Goal: Transaction & Acquisition: Obtain resource

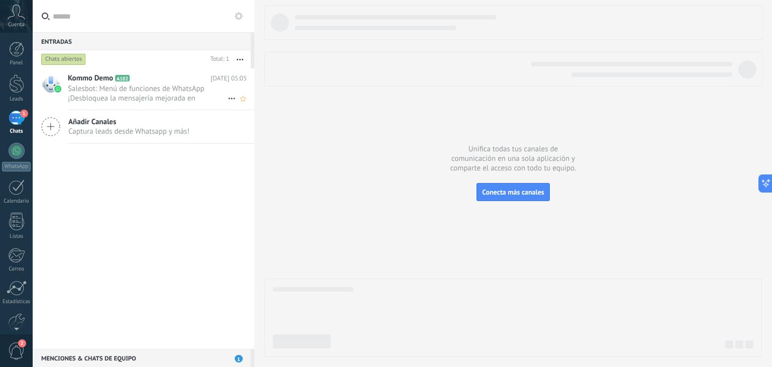
drag, startPoint x: 0, startPoint y: 0, endPoint x: 135, endPoint y: 84, distance: 158.9
click at [135, 84] on span "Salesbot: Menú de funciones de WhatsApp ¡Desbloquea la mensajería mejorada en W…" at bounding box center [148, 93] width 160 height 19
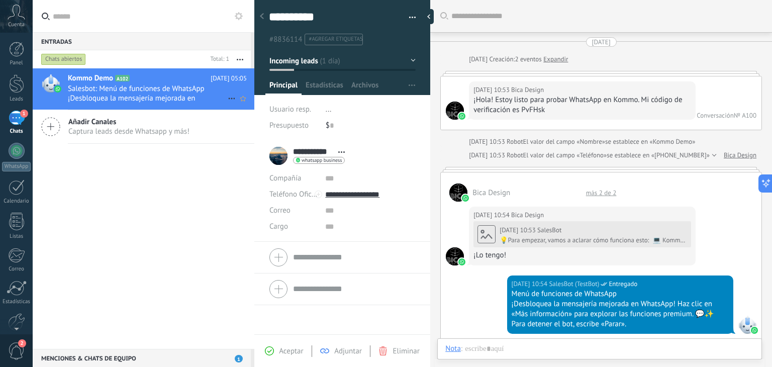
scroll to position [2495, 0]
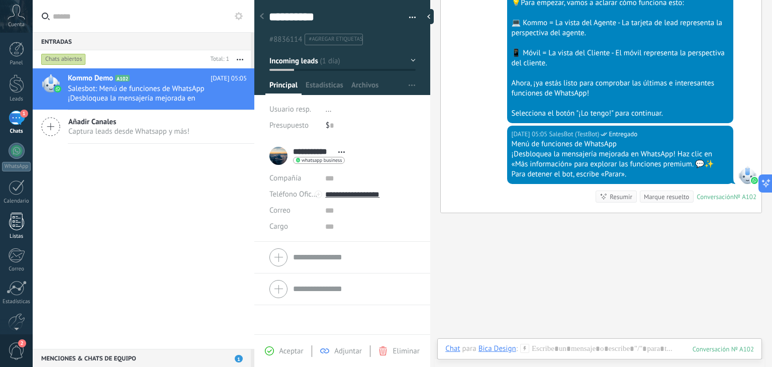
click at [18, 233] on div "Listas" at bounding box center [16, 236] width 29 height 7
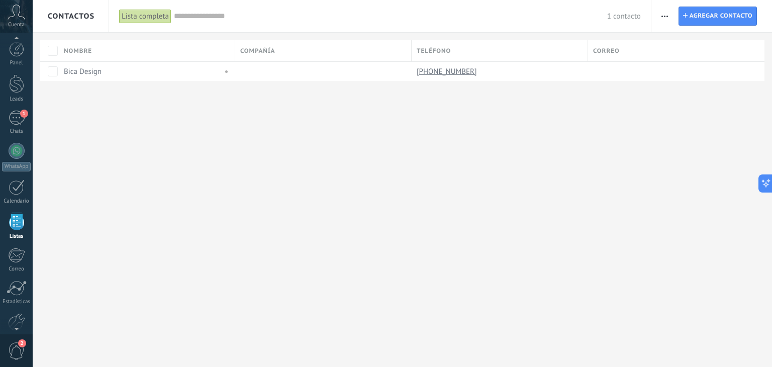
scroll to position [26, 0]
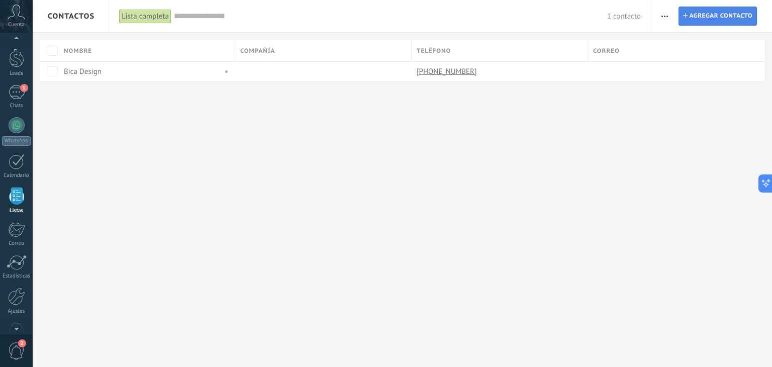
click at [692, 18] on span "Agregar contacto" at bounding box center [720, 16] width 63 height 18
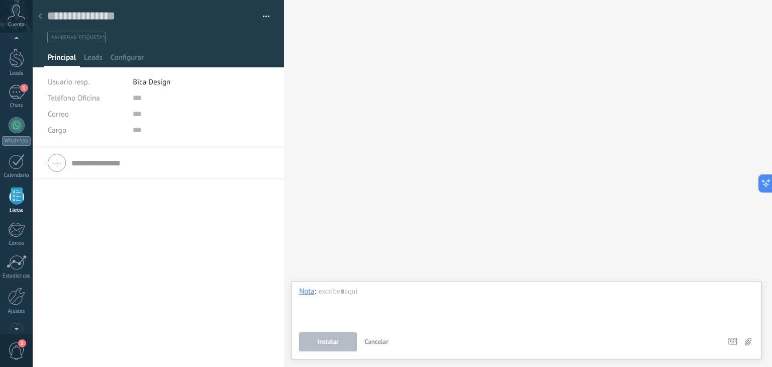
click at [42, 13] on icon at bounding box center [40, 16] width 4 height 6
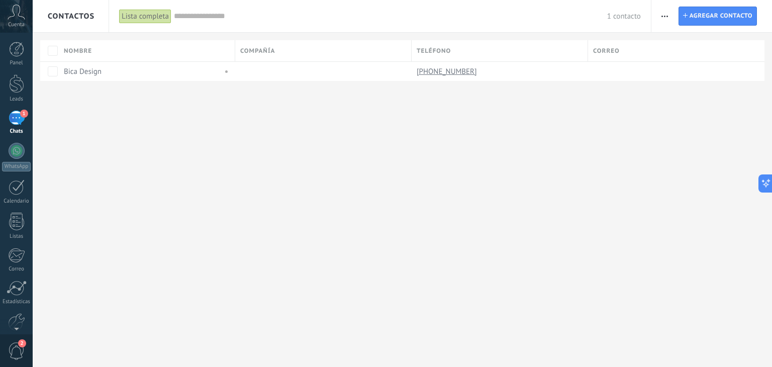
click at [609, 50] on span "Correo" at bounding box center [606, 51] width 27 height 10
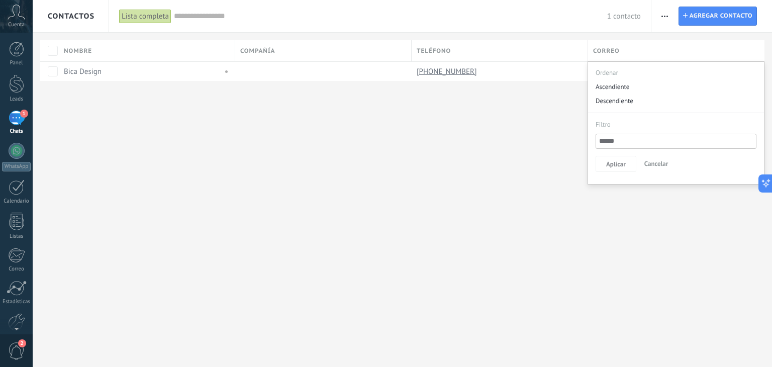
click at [178, 105] on div "Contactos Lista completa Aplicar 1 contacto Lista completa Contactos sin tareas…" at bounding box center [402, 57] width 739 height 114
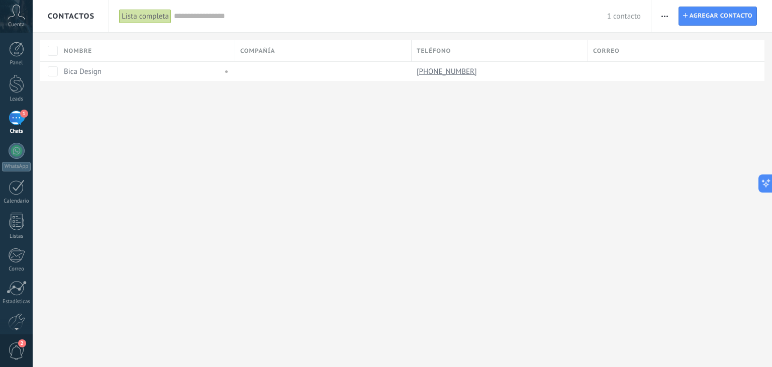
click at [13, 19] on icon at bounding box center [17, 12] width 18 height 15
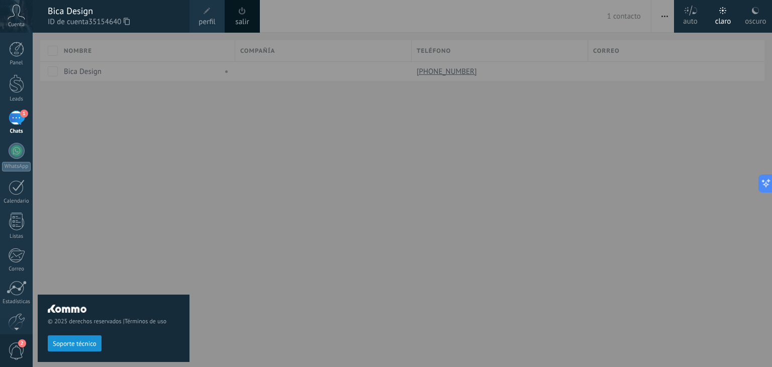
click at [90, 220] on div "© 2025 derechos reservados | Términos de uso Soporte técnico" at bounding box center [114, 200] width 152 height 334
click at [78, 207] on div "© 2025 derechos reservados | Términos de uso Soporte técnico" at bounding box center [114, 200] width 152 height 334
click at [18, 19] on icon at bounding box center [17, 12] width 18 height 15
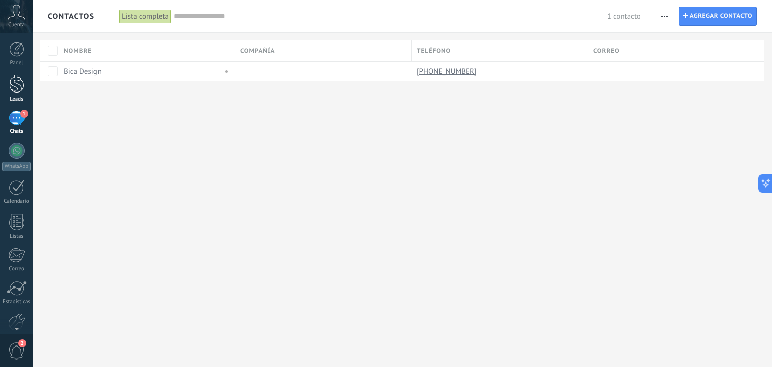
click at [12, 90] on div at bounding box center [16, 83] width 15 height 19
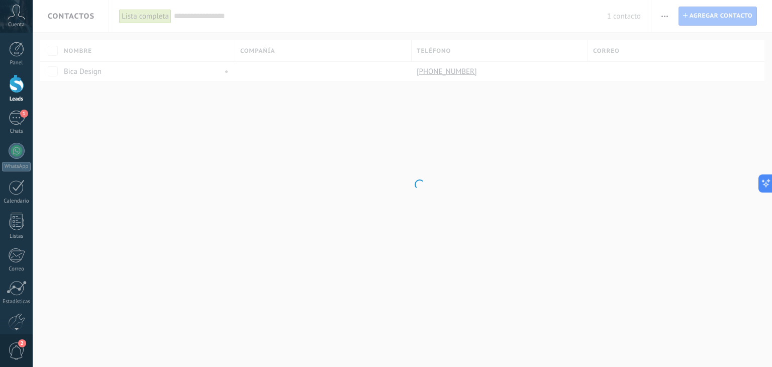
click at [12, 90] on div at bounding box center [16, 83] width 15 height 19
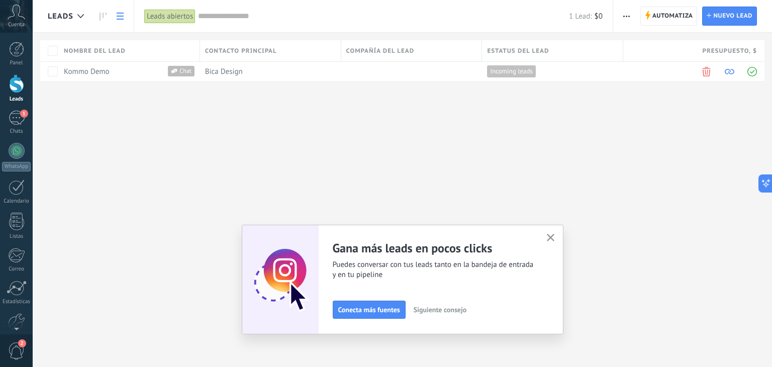
click at [546, 239] on button "button" at bounding box center [550, 238] width 13 height 14
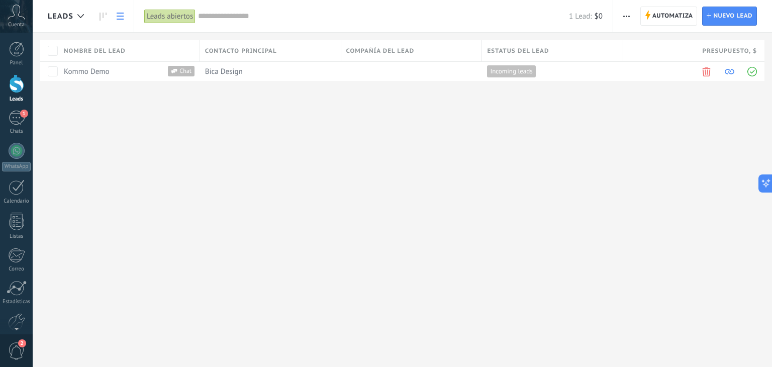
click at [18, 86] on div at bounding box center [16, 83] width 15 height 19
click at [120, 17] on use at bounding box center [120, 16] width 7 height 7
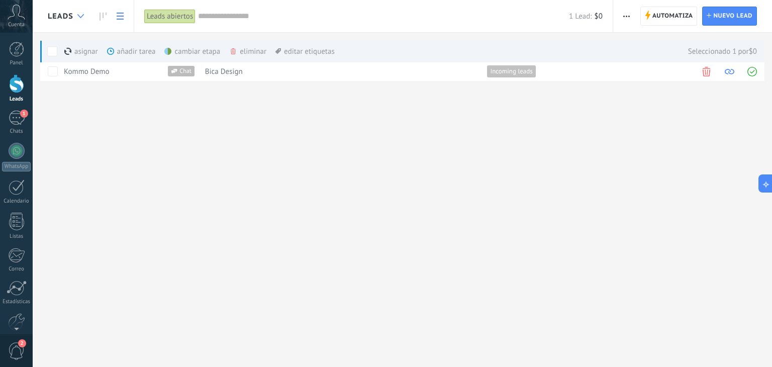
click at [78, 17] on icon at bounding box center [80, 16] width 7 height 4
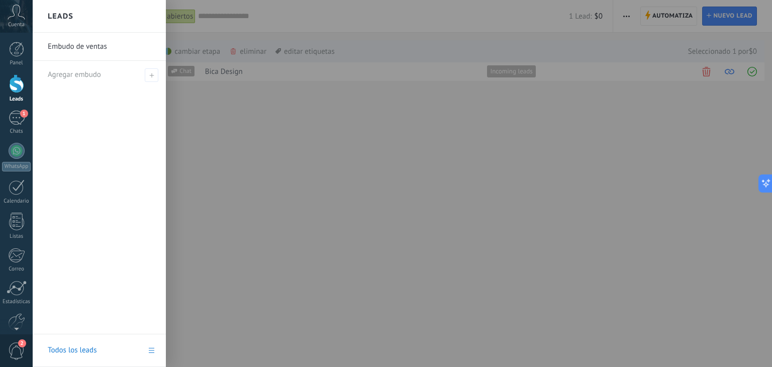
click at [74, 54] on link "Embudo de ventas" at bounding box center [102, 47] width 108 height 28
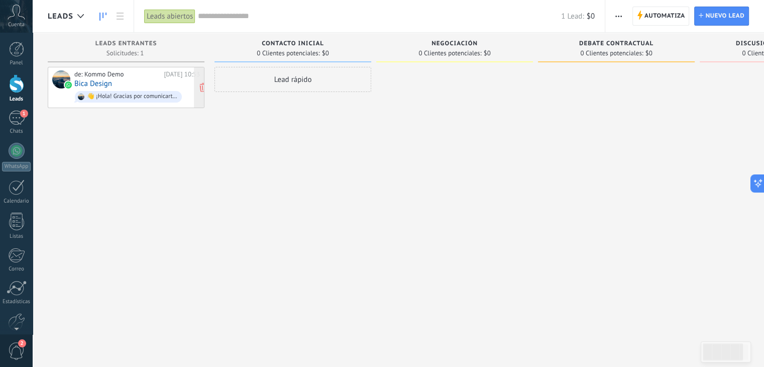
click at [119, 85] on div "de: Kommo Demo [DATE] 10:53 Bica Design 👋 ¡Hola! Gracias por comunicarte con Bi…" at bounding box center [137, 87] width 126 height 34
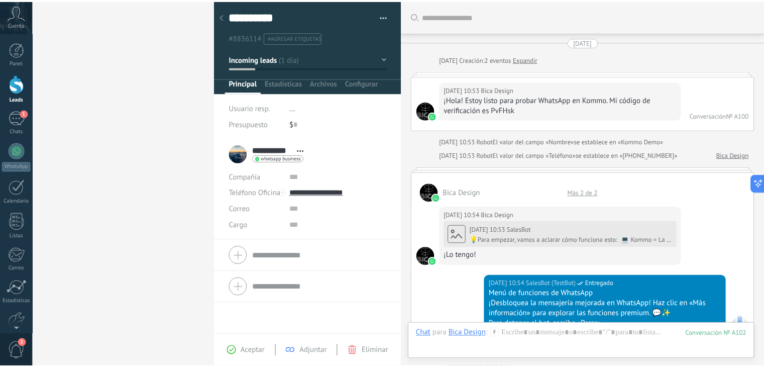
scroll to position [2492, 0]
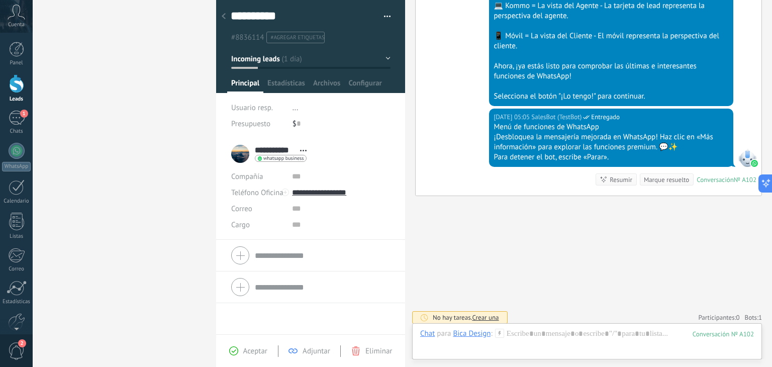
click at [381, 55] on button "Incoming leads" at bounding box center [310, 59] width 159 height 18
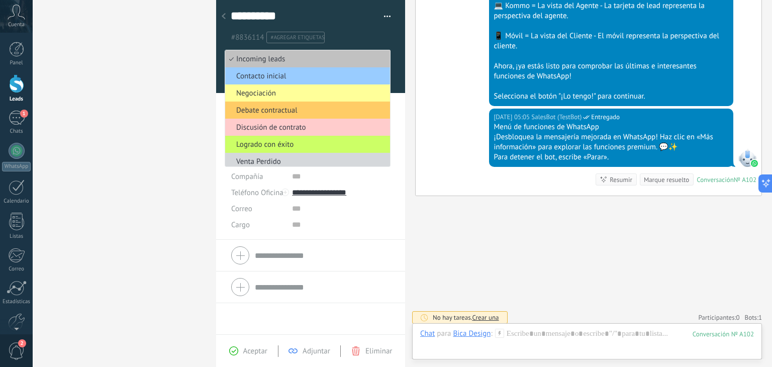
click at [124, 136] on div "Leads Leads abiertos Aplicar 1 Lead: $0 Leads abiertos Mis leads Leads ganados …" at bounding box center [386, 183] width 772 height 367
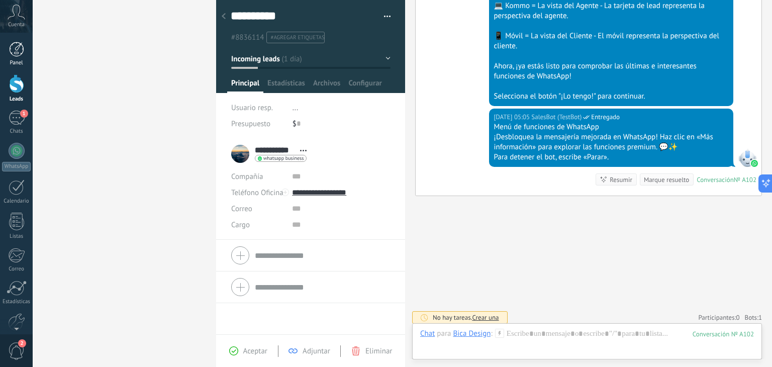
click at [11, 47] on div at bounding box center [16, 49] width 15 height 15
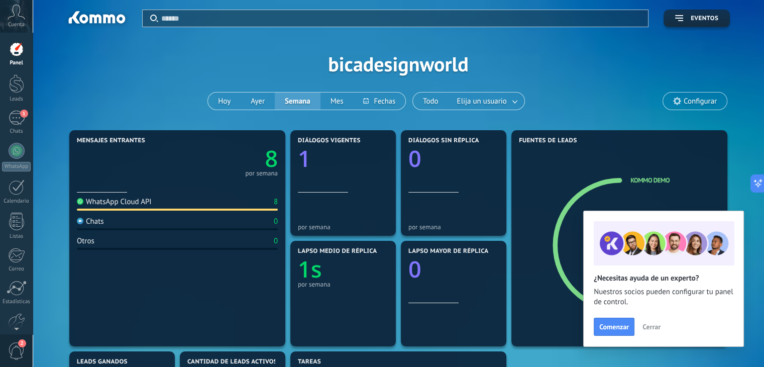
click at [140, 105] on div "Aplicar Eventos bicadesignworld [DATE] [DATE] Semana Mes Todo Elija un usuario …" at bounding box center [398, 64] width 701 height 128
click at [644, 328] on span "Cerrar" at bounding box center [651, 326] width 18 height 7
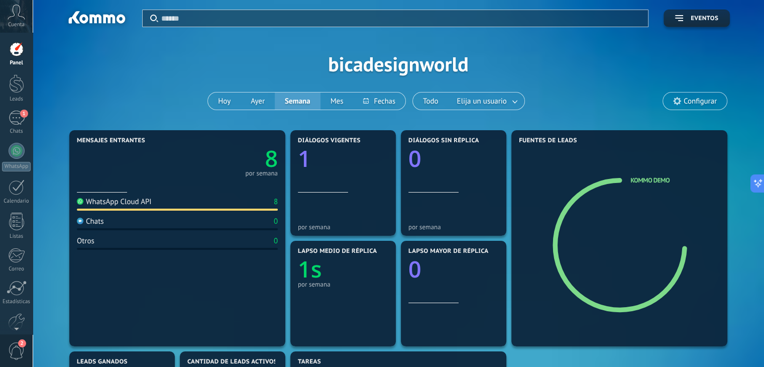
click at [225, 66] on div "Aplicar Eventos bicadesignworld [DATE] [DATE] Semana Mes Todo Elija un usuario …" at bounding box center [398, 64] width 701 height 128
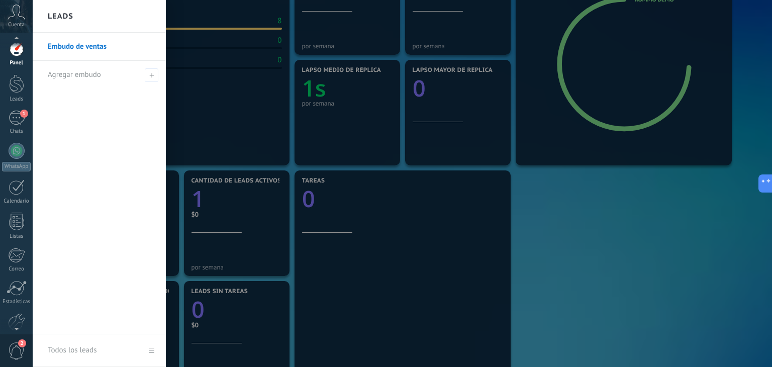
scroll to position [18, 0]
click at [14, 348] on span "2" at bounding box center [16, 351] width 17 height 18
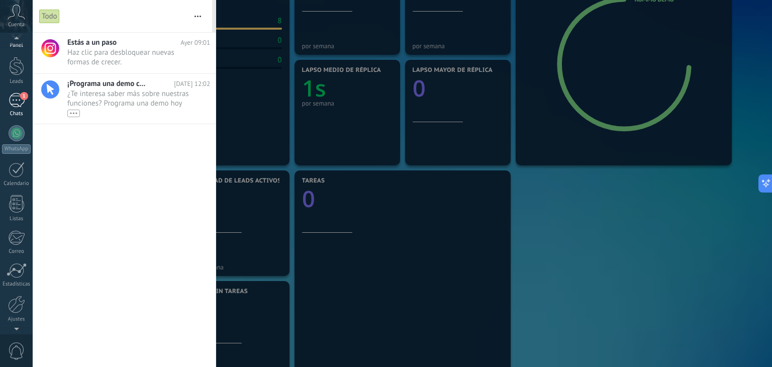
scroll to position [0, 0]
click at [12, 118] on div "1" at bounding box center [17, 118] width 16 height 15
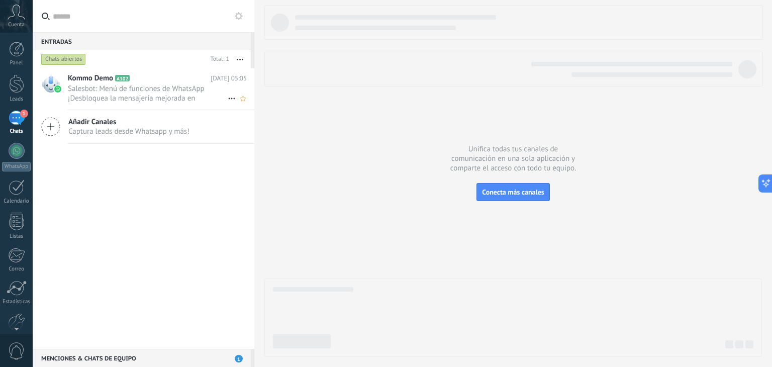
click at [177, 89] on span "Salesbot: Menú de funciones de WhatsApp ¡Desbloquea la mensajería mejorada en W…" at bounding box center [148, 93] width 160 height 19
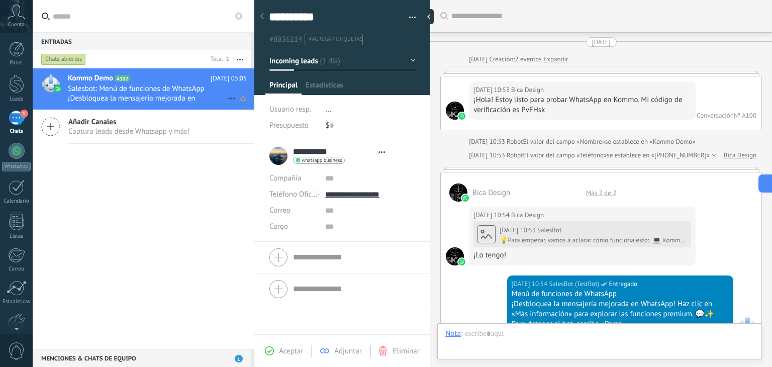
type textarea "**********"
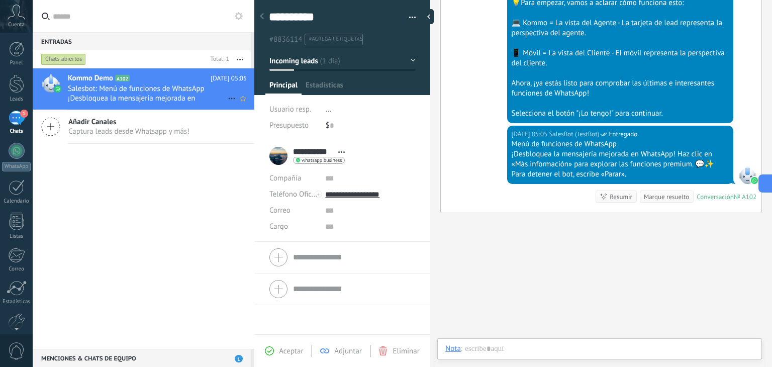
scroll to position [15, 0]
click at [17, 80] on div at bounding box center [16, 83] width 15 height 19
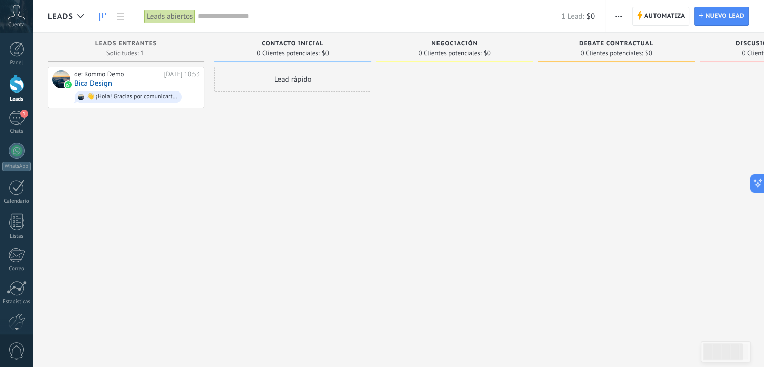
click at [224, 19] on input "text" at bounding box center [379, 16] width 363 height 11
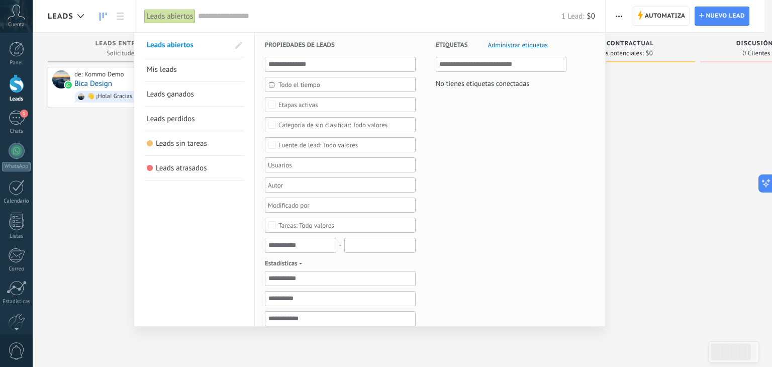
click at [202, 64] on link "Mis leads" at bounding box center [194, 69] width 95 height 24
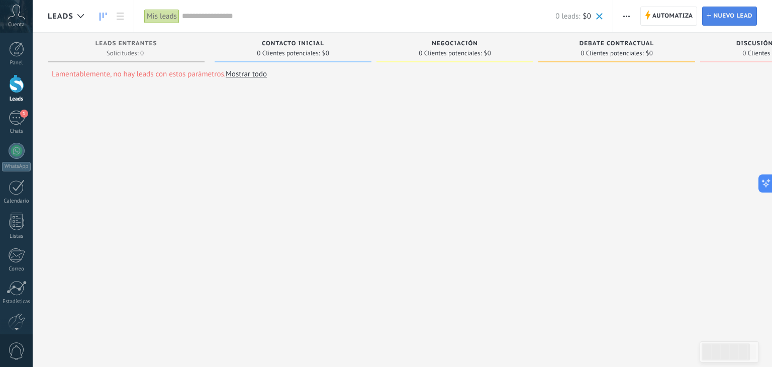
click at [712, 20] on link "Lead Nuevo lead" at bounding box center [729, 16] width 55 height 19
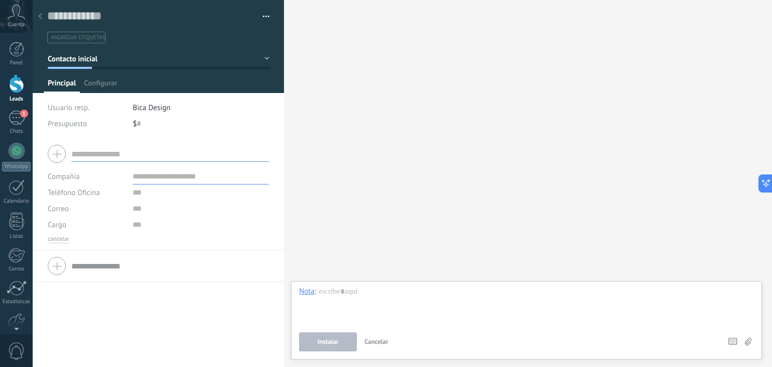
click at [46, 15] on div at bounding box center [40, 17] width 14 height 20
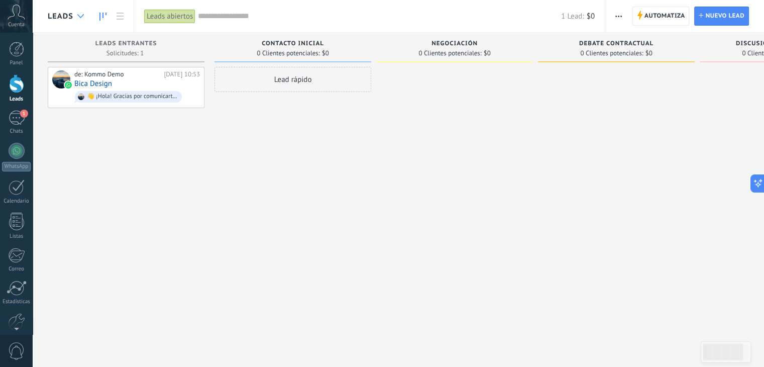
click at [74, 16] on div at bounding box center [80, 17] width 17 height 20
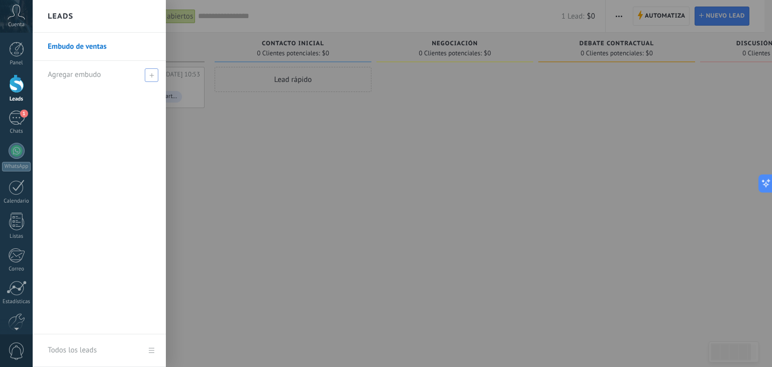
click at [151, 71] on span at bounding box center [152, 75] width 14 height 14
click at [95, 76] on span "Agregar embudo" at bounding box center [74, 75] width 53 height 10
click at [148, 76] on span at bounding box center [152, 75] width 14 height 14
click at [151, 72] on span at bounding box center [152, 75] width 14 height 14
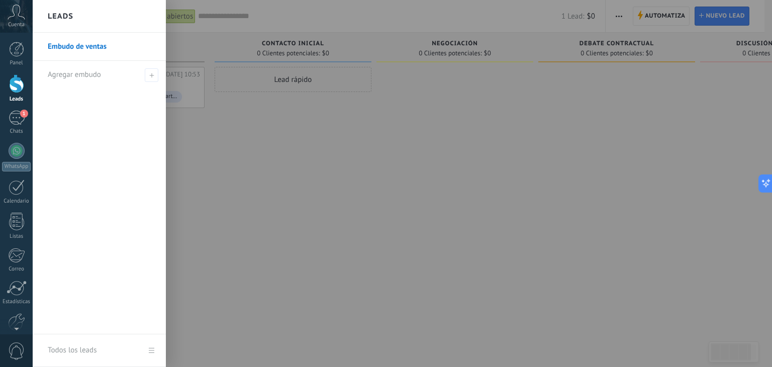
click at [69, 39] on link "Embudo de ventas" at bounding box center [102, 47] width 108 height 28
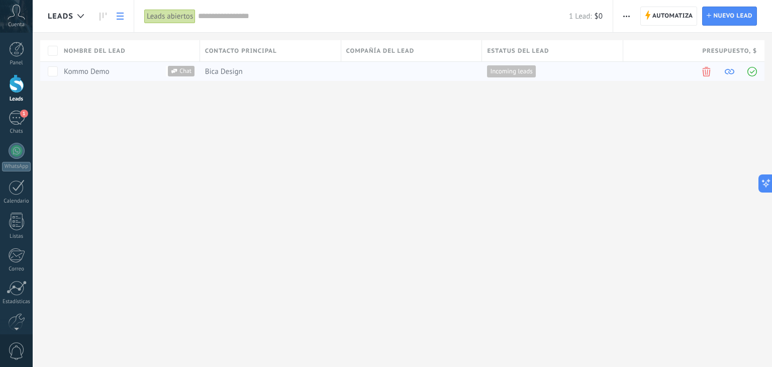
click at [730, 73] on span at bounding box center [729, 72] width 10 height 10
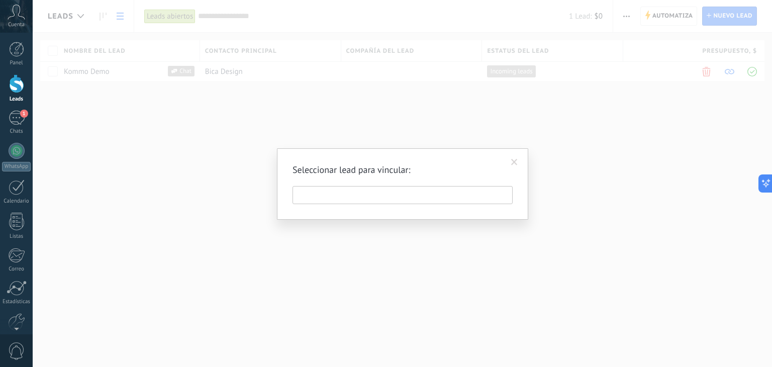
click at [391, 190] on input "text" at bounding box center [402, 195] width 220 height 18
type input "********"
click at [517, 163] on span at bounding box center [514, 162] width 7 height 7
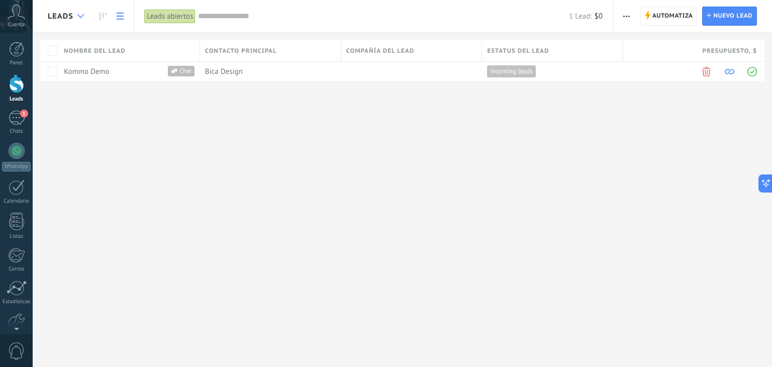
click at [72, 16] on div at bounding box center [80, 17] width 17 height 20
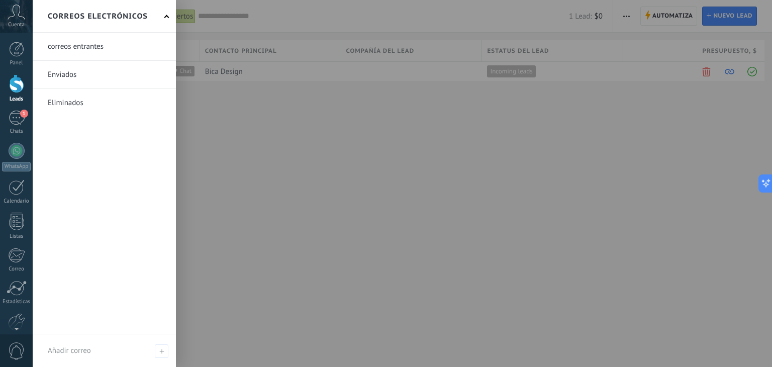
click at [73, 79] on link at bounding box center [104, 75] width 143 height 28
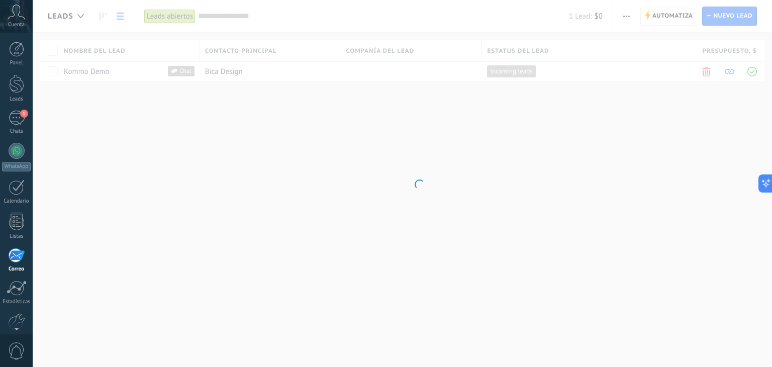
scroll to position [51, 0]
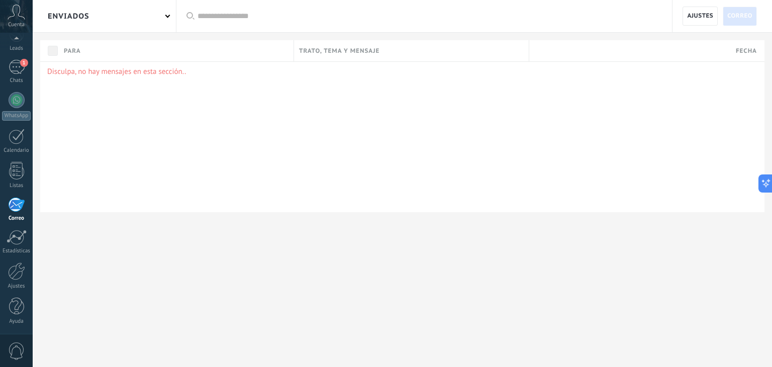
click at [16, 16] on icon at bounding box center [17, 12] width 18 height 15
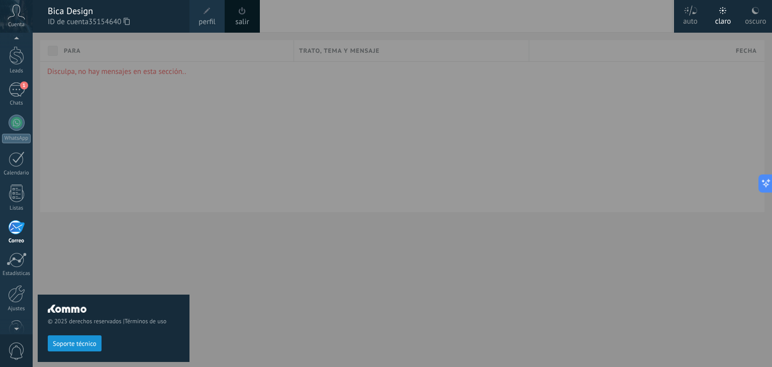
scroll to position [0, 0]
click at [14, 42] on div at bounding box center [16, 49] width 15 height 15
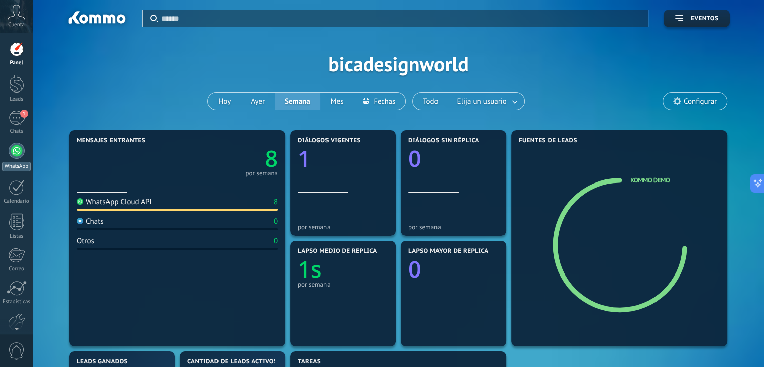
click at [16, 149] on div at bounding box center [17, 151] width 16 height 16
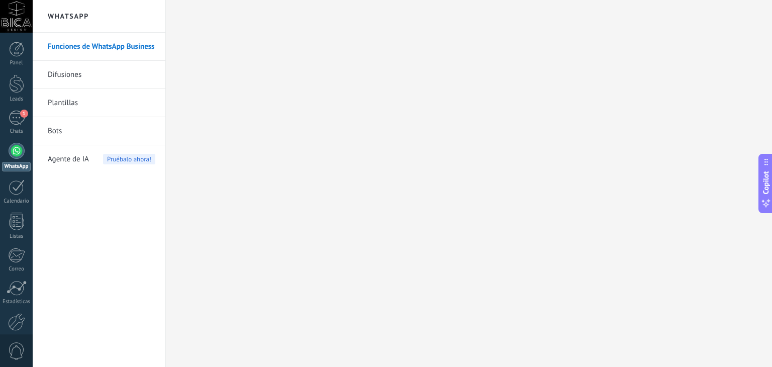
drag, startPoint x: 0, startPoint y: 0, endPoint x: 83, endPoint y: 76, distance: 112.7
click at [83, 76] on link "Difusiones" at bounding box center [102, 75] width 108 height 28
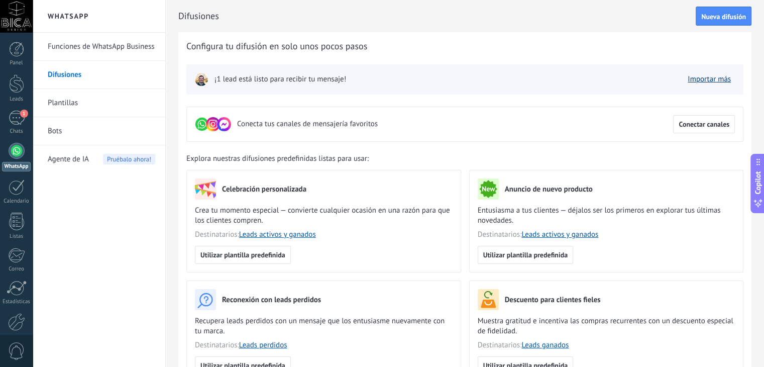
click at [703, 76] on link "Importar más" at bounding box center [709, 79] width 43 height 10
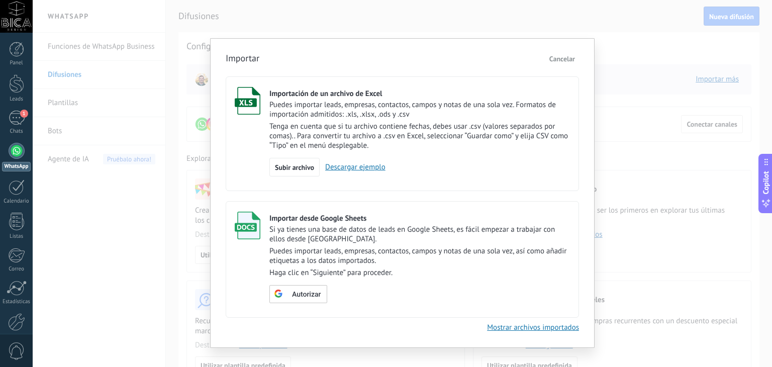
click at [564, 59] on span "Cancelar" at bounding box center [562, 58] width 26 height 9
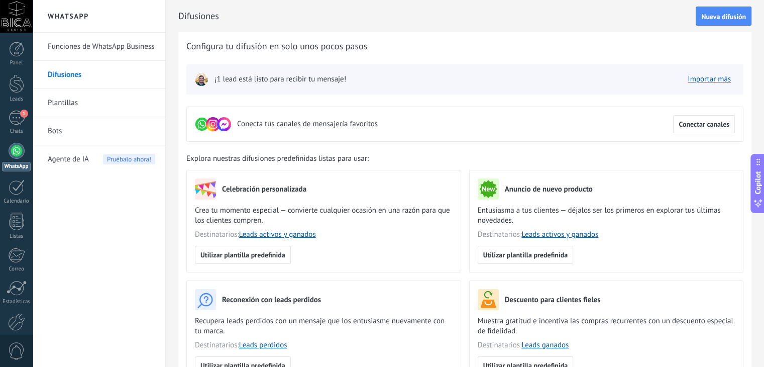
click at [309, 87] on div "¡1 lead está listo para recibir tu mensaje! Importar más" at bounding box center [464, 79] width 557 height 30
click at [703, 82] on link "Importar más" at bounding box center [709, 79] width 43 height 10
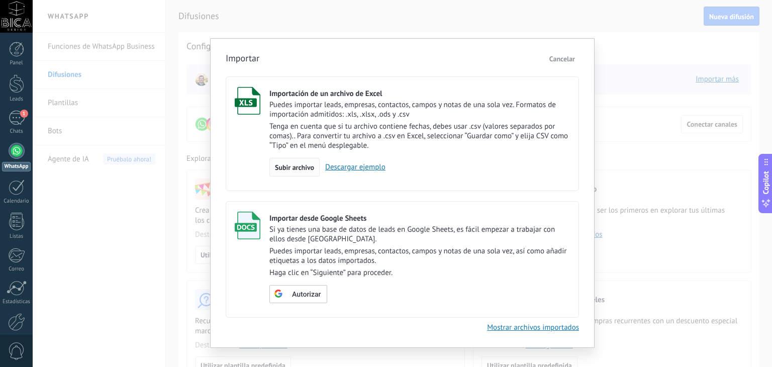
click at [284, 164] on span "Subir archivo" at bounding box center [294, 167] width 39 height 7
click at [0, 0] on input "Importación de un archivo de Excel Puedes importar leads, empresas, contactos, …" at bounding box center [0, 0] width 0 height 0
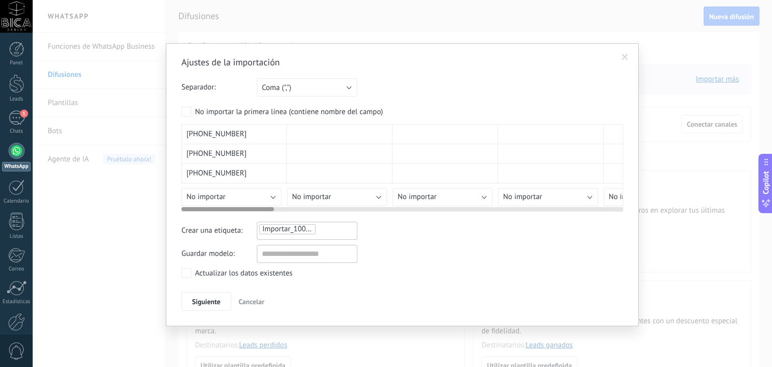
drag, startPoint x: 261, startPoint y: 206, endPoint x: 194, endPoint y: 210, distance: 67.4
click at [194, 210] on div "Ajustes de la importación Separador: Punto y coma (";") Coma (",") Tabulación (…" at bounding box center [402, 183] width 442 height 255
click at [340, 82] on button "Coma (",")" at bounding box center [307, 87] width 100 height 18
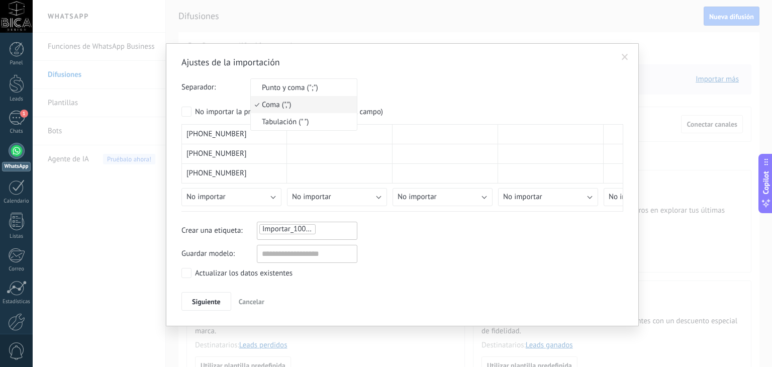
click at [305, 66] on h2 "Ajustes de la importación" at bounding box center [397, 62] width 432 height 12
click at [213, 301] on span "Siguiente" at bounding box center [206, 301] width 29 height 7
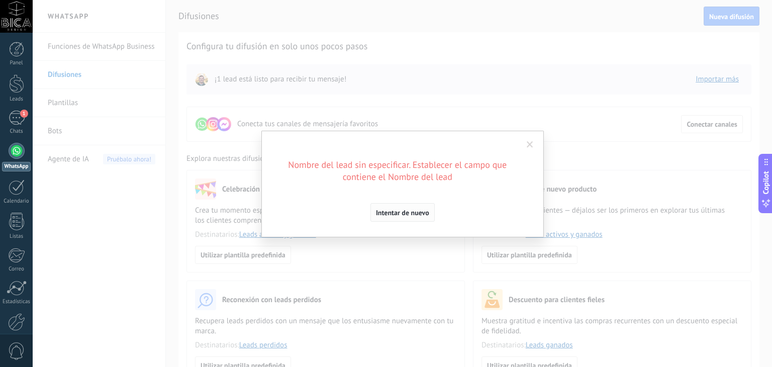
click at [400, 216] on span "Intentar de nuevo" at bounding box center [402, 212] width 53 height 7
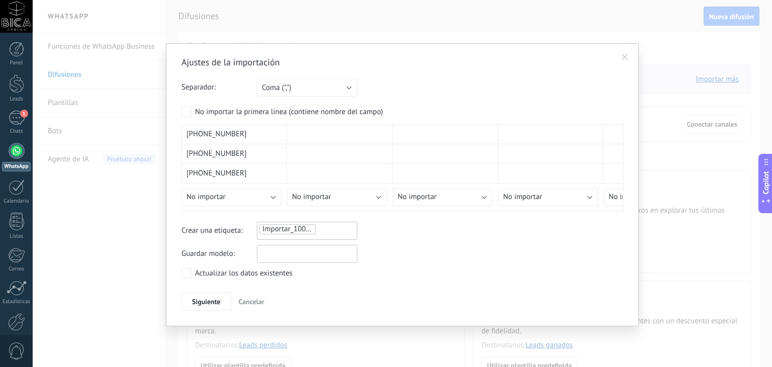
click at [286, 252] on input "text" at bounding box center [307, 254] width 100 height 18
type input "**********"
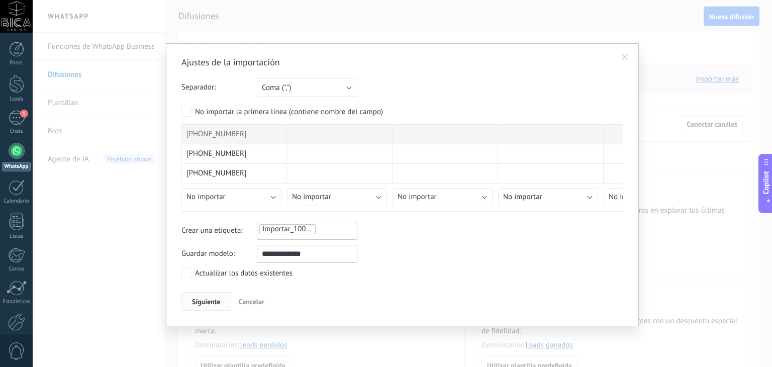
click at [201, 298] on span "Siguiente" at bounding box center [206, 301] width 29 height 7
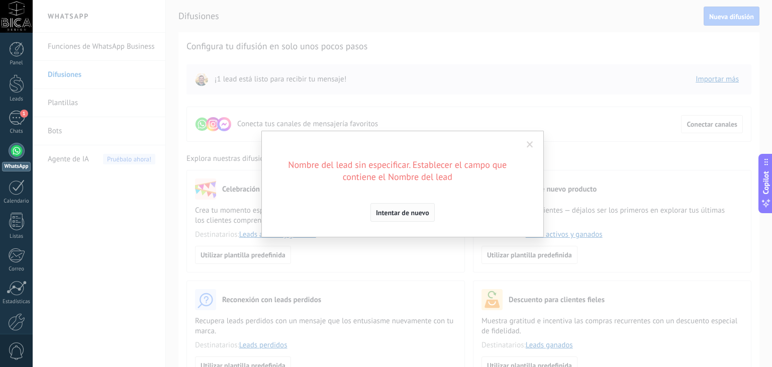
click at [415, 209] on span "Intentar de nuevo" at bounding box center [402, 212] width 53 height 7
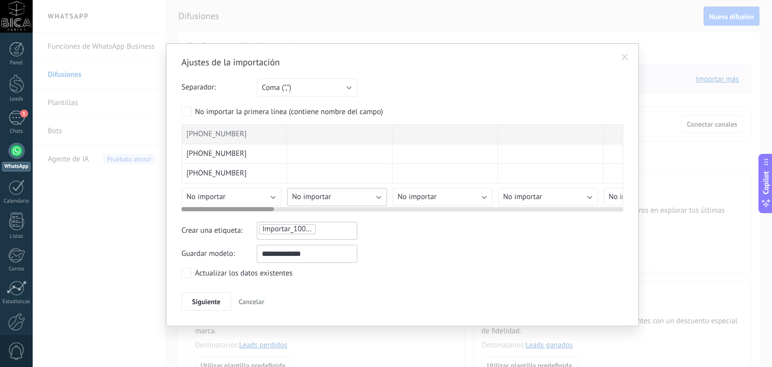
click at [373, 191] on button "No importar" at bounding box center [337, 197] width 100 height 18
click at [309, 228] on span "Importar_10092025_0950" at bounding box center [303, 229] width 83 height 10
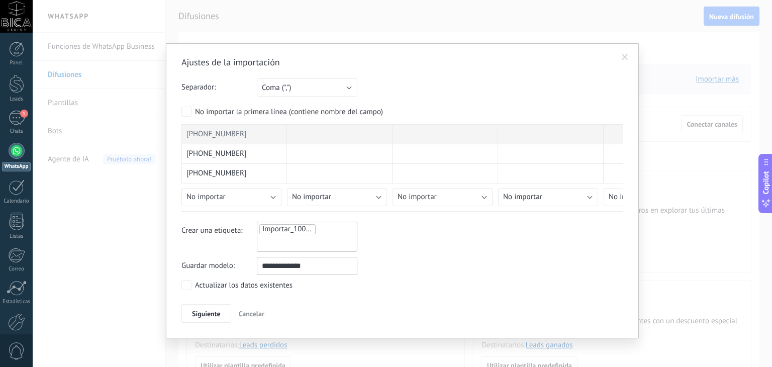
click at [291, 245] on input "text" at bounding box center [285, 242] width 50 height 15
type input "********"
click at [415, 304] on div "Siguiente Cancelar" at bounding box center [402, 313] width 442 height 19
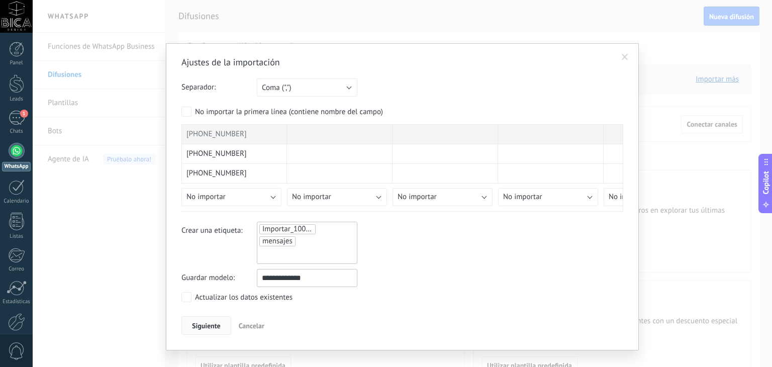
click at [211, 322] on span "Siguiente" at bounding box center [206, 325] width 29 height 7
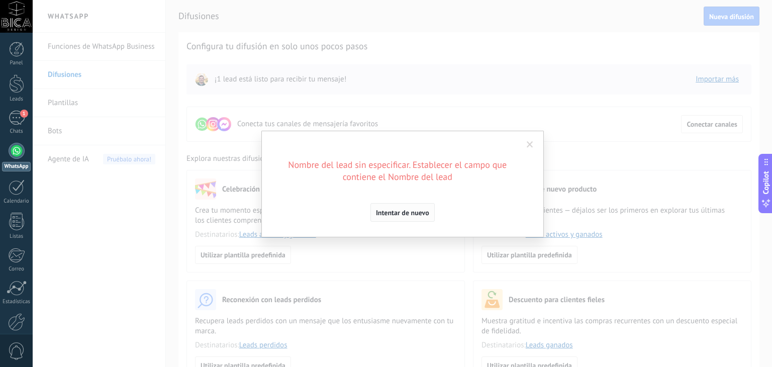
click at [396, 203] on button "Intentar de nuevo" at bounding box center [402, 212] width 64 height 19
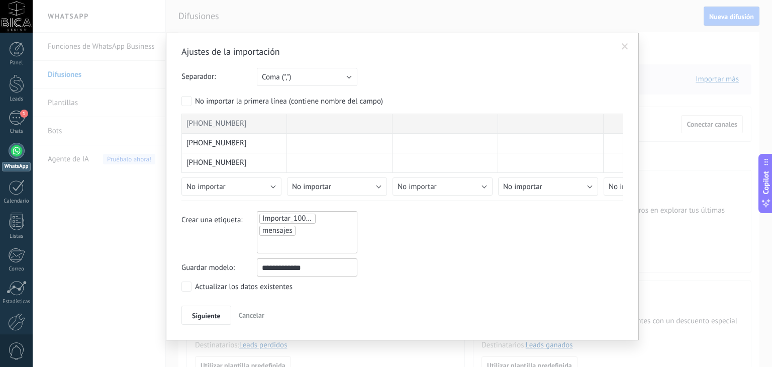
click at [623, 41] on span at bounding box center [624, 46] width 17 height 17
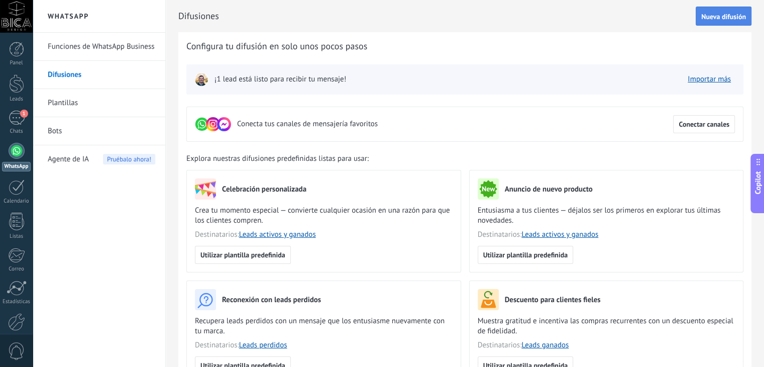
click at [718, 16] on span "Nueva difusión" at bounding box center [723, 16] width 45 height 7
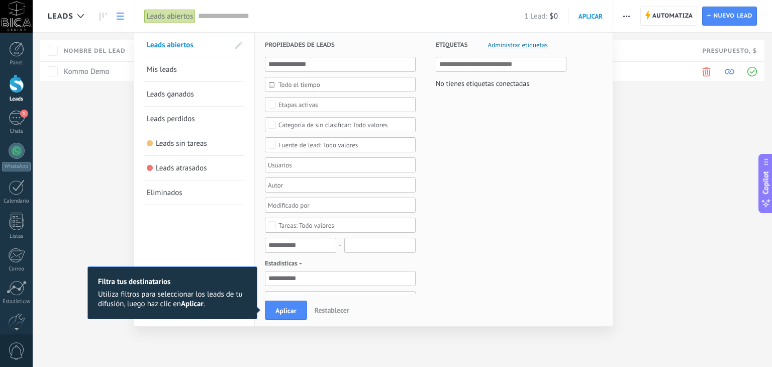
click at [663, 62] on div "Leads Automatiza Nueva difusión Editar embudo Imprimir Ajustes de la lista Impo…" at bounding box center [402, 183] width 739 height 367
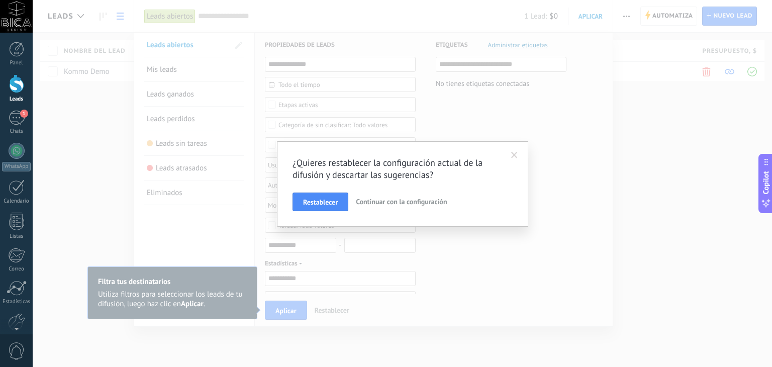
click at [512, 154] on span at bounding box center [514, 155] width 7 height 7
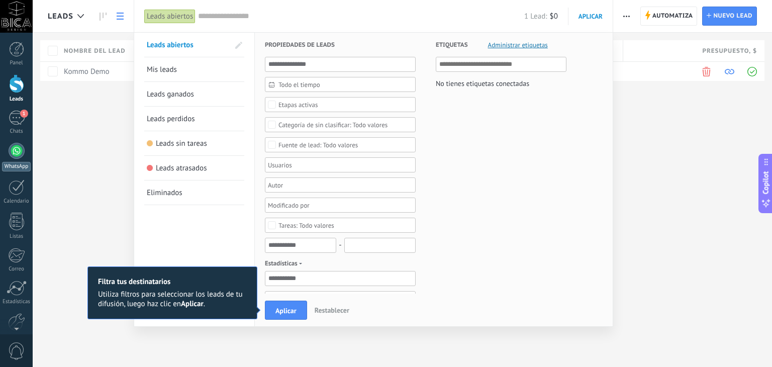
click at [7, 153] on link "WhatsApp" at bounding box center [16, 157] width 33 height 29
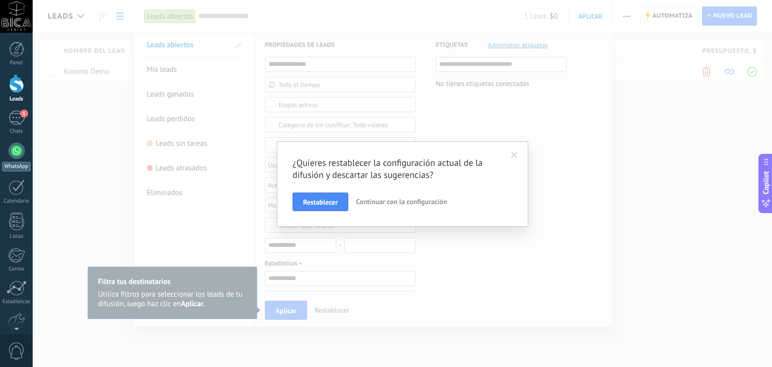
click at [17, 152] on div at bounding box center [17, 151] width 16 height 16
click at [328, 205] on span "Restablecer" at bounding box center [320, 201] width 35 height 7
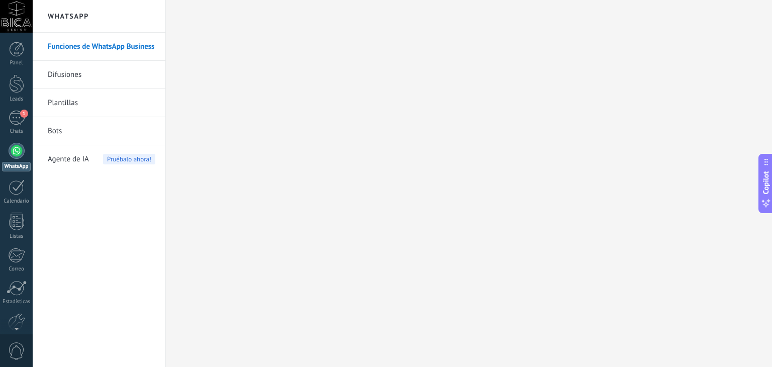
click at [89, 43] on link "Funciones de WhatsApp Business" at bounding box center [102, 47] width 108 height 28
click at [88, 71] on link "Difusiones" at bounding box center [102, 75] width 108 height 28
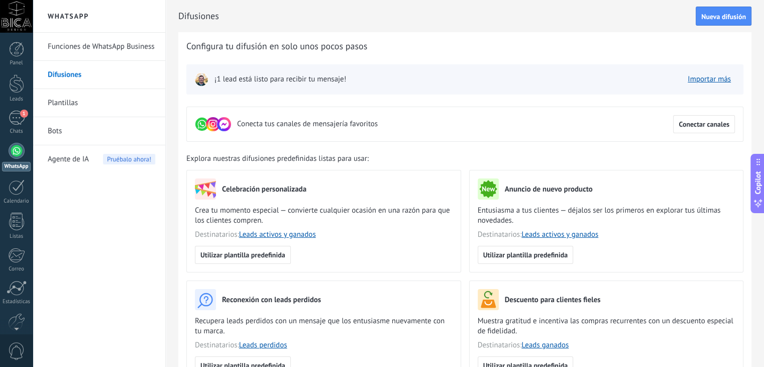
click at [468, 177] on div "Celebración personalizada Crea tu momento especial — convierte cualquier ocasió…" at bounding box center [468, 280] width 565 height 221
click at [467, 179] on div "Celebración personalizada Crea tu momento especial — convierte cualquier ocasió…" at bounding box center [468, 280] width 565 height 221
click at [699, 75] on link "Importar más" at bounding box center [709, 79] width 43 height 10
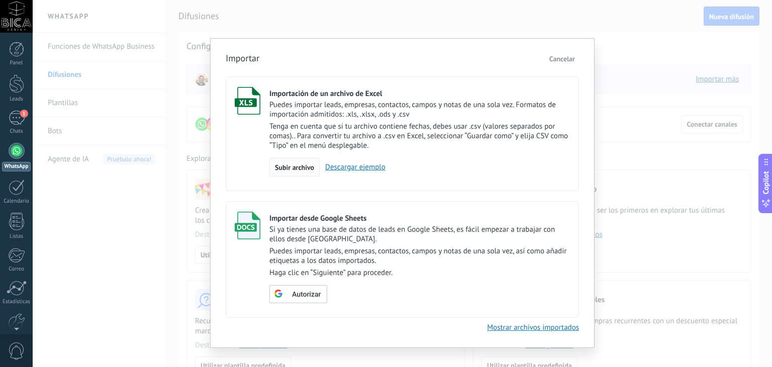
click at [293, 172] on div "Subir archivo" at bounding box center [294, 167] width 50 height 19
click at [0, 0] on input "Importación de un archivo de Excel Puedes importar leads, empresas, contactos, …" at bounding box center [0, 0] width 0 height 0
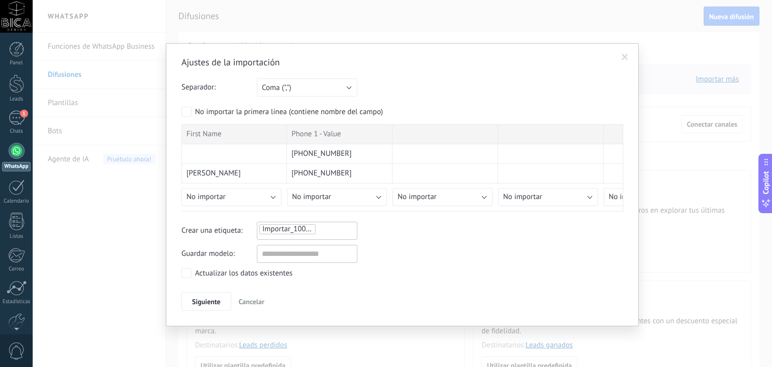
click at [501, 111] on div "No importar la primera línea (contiene nombre del campo)" at bounding box center [402, 112] width 442 height 13
click at [362, 192] on button "No importar" at bounding box center [337, 197] width 100 height 18
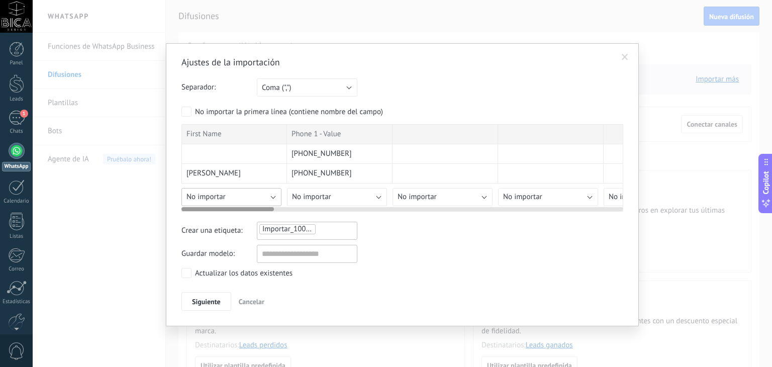
click at [239, 189] on button "No importar" at bounding box center [231, 197] width 100 height 18
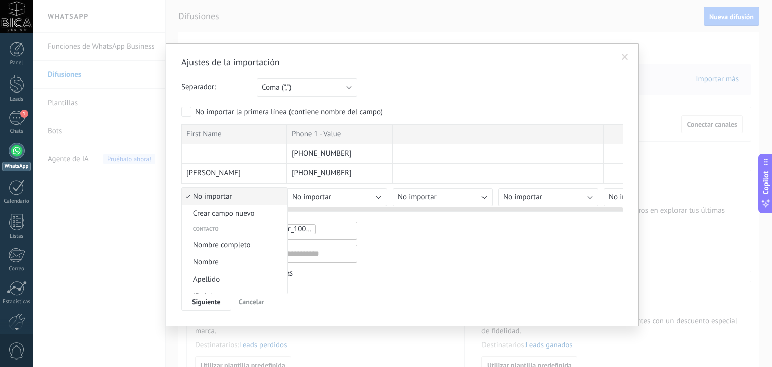
click at [239, 189] on li "No importar" at bounding box center [234, 195] width 105 height 17
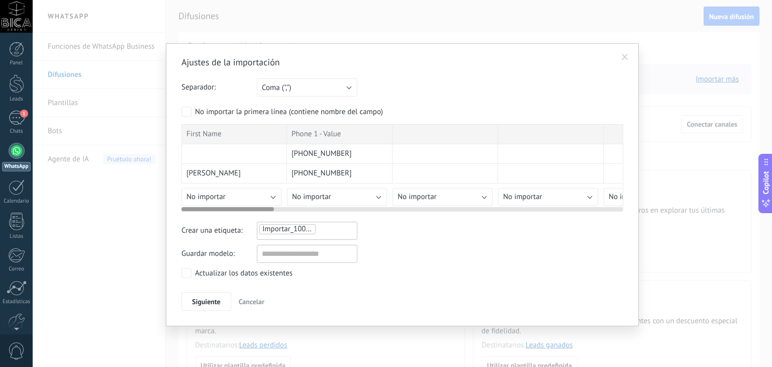
click at [371, 157] on div "+54 11 2163-0140" at bounding box center [339, 154] width 105 height 20
drag, startPoint x: 366, startPoint y: 173, endPoint x: 368, endPoint y: 140, distance: 33.7
click at [580, 209] on div at bounding box center [402, 207] width 442 height 8
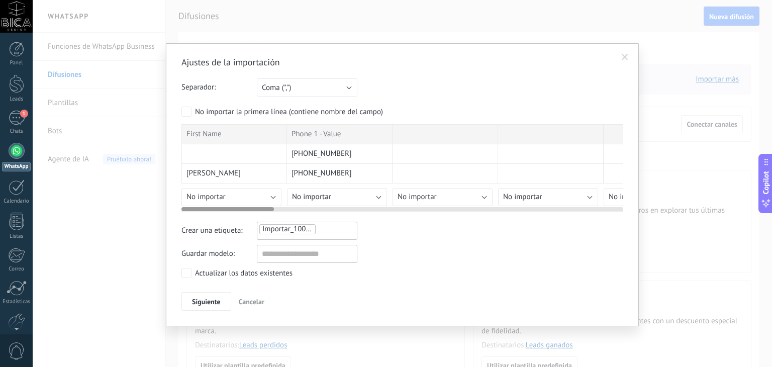
click at [580, 209] on div at bounding box center [402, 207] width 442 height 8
drag, startPoint x: 261, startPoint y: 206, endPoint x: 168, endPoint y: 203, distance: 93.0
click at [168, 203] on div "Ajustes de la importación Separador: Punto y coma (";") Coma (",") Tabulación (…" at bounding box center [402, 184] width 473 height 283
click at [307, 197] on span "No importar" at bounding box center [311, 197] width 39 height 10
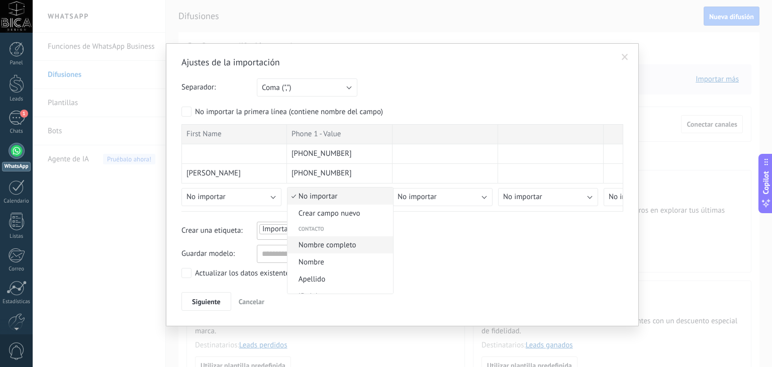
click at [313, 246] on span "Nombre completo" at bounding box center [338, 245] width 102 height 10
click at [321, 230] on ul "Importar_10092025_0953" at bounding box center [293, 229] width 70 height 12
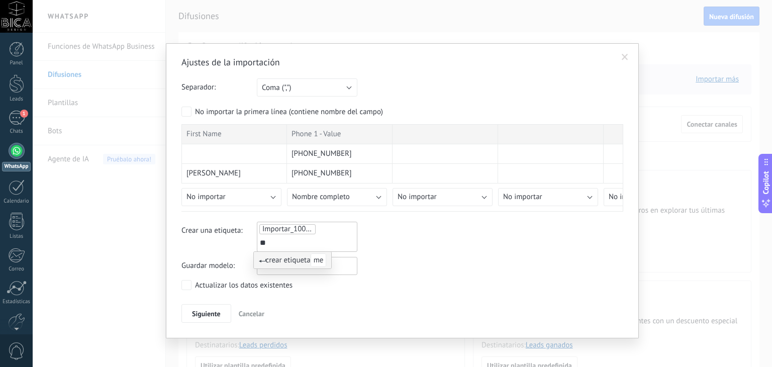
type input "*"
type input "**********"
click at [333, 299] on div "Ajustes de la importación Separador: Punto y coma (";") Coma (",") Tabulación (…" at bounding box center [402, 189] width 442 height 267
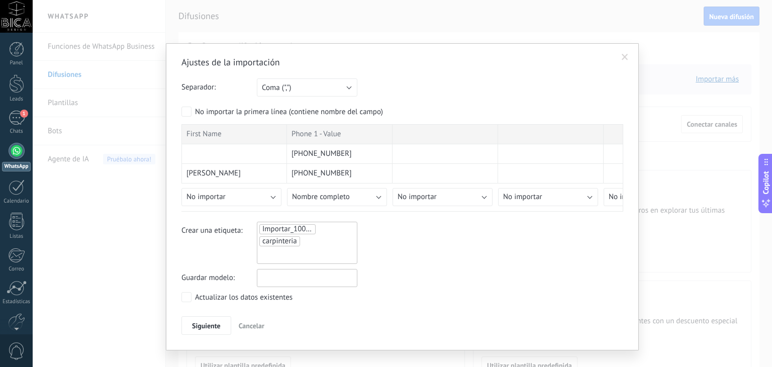
click at [284, 280] on input "text" at bounding box center [307, 278] width 100 height 18
type input "**********"
click at [199, 327] on span "Siguiente" at bounding box center [206, 325] width 29 height 7
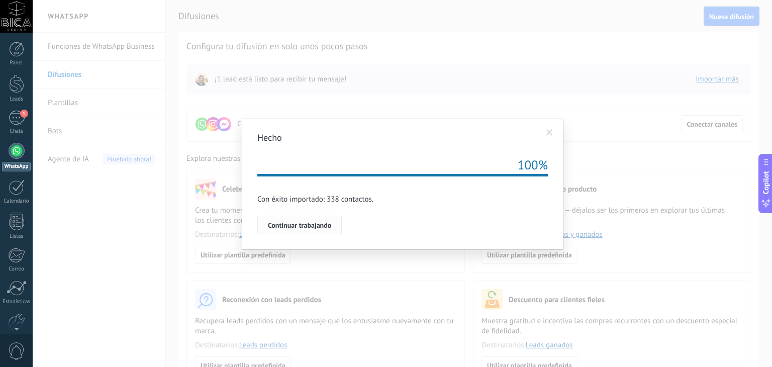
click at [314, 224] on span "Continuar trabajando" at bounding box center [299, 225] width 63 height 7
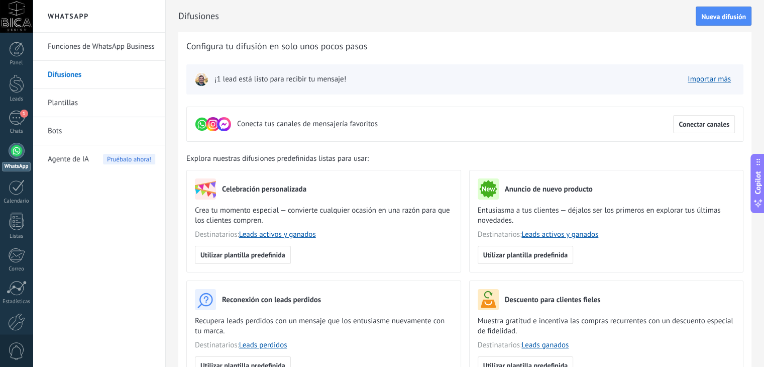
click at [437, 135] on div "Conecta tus canales de mensajería favoritos Conectar canales" at bounding box center [464, 123] width 557 height 35
click at [199, 79] on img at bounding box center [201, 79] width 14 height 14
click at [716, 17] on span "Nueva difusión" at bounding box center [723, 16] width 45 height 7
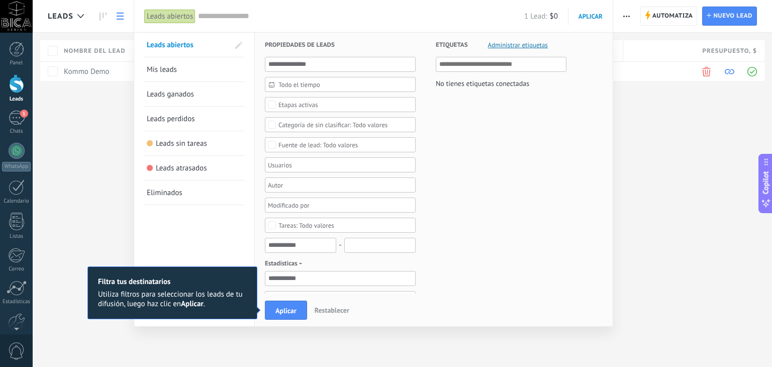
click at [485, 67] on input "text" at bounding box center [501, 64] width 125 height 12
click at [307, 164] on div at bounding box center [336, 165] width 141 height 12
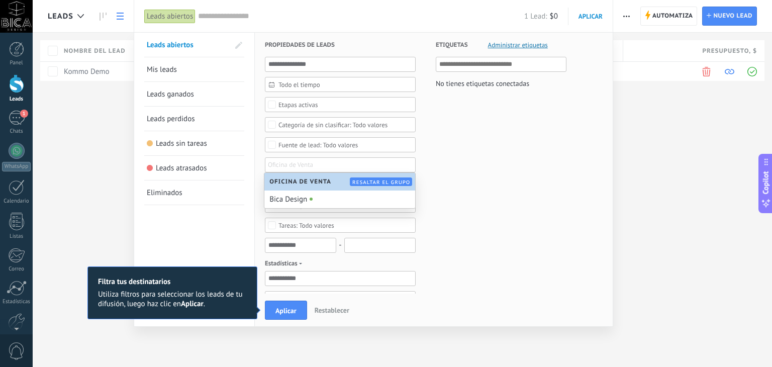
click at [662, 124] on div "Leads Automatiza Nueva difusión Editar embudo Imprimir Ajustes de la lista Impo…" at bounding box center [402, 183] width 739 height 367
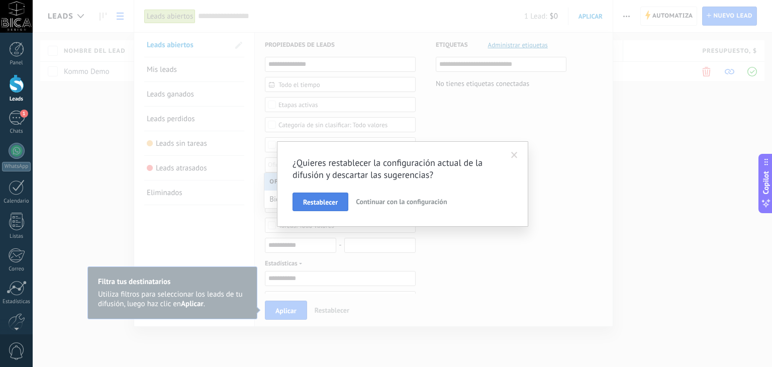
click at [325, 195] on button "Restablecer" at bounding box center [320, 201] width 56 height 19
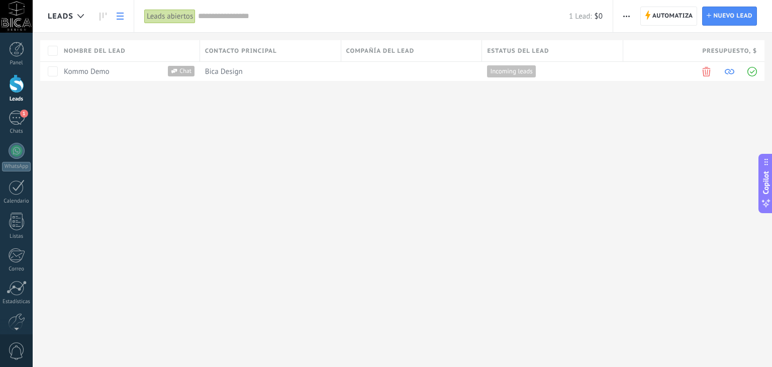
click at [18, 87] on div at bounding box center [16, 83] width 15 height 19
click at [251, 122] on div "Leads Automatiza Nueva difusión Editar embudo Imprimir Ajustes de la lista Impo…" at bounding box center [402, 183] width 739 height 367
